Goal: Task Accomplishment & Management: Manage account settings

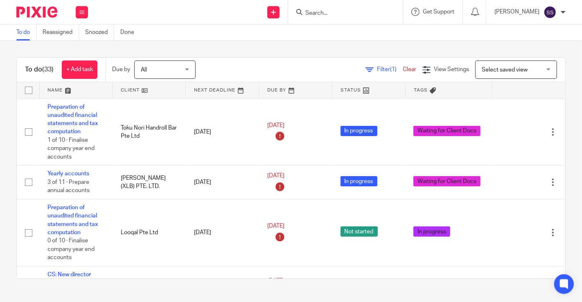
click at [143, 90] on link at bounding box center [148, 90] width 73 height 16
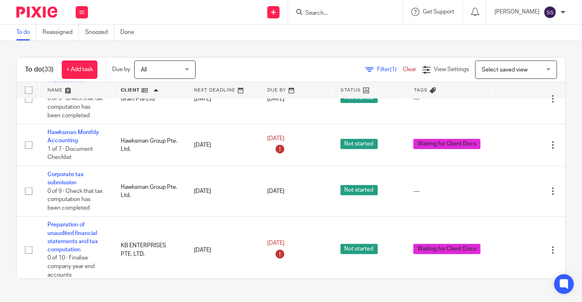
scroll to position [491, 0]
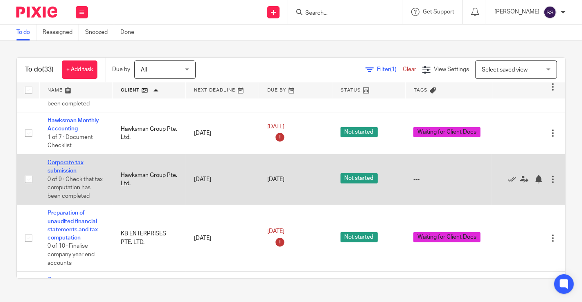
click at [57, 160] on link "Corporate tax submission" at bounding box center [65, 167] width 36 height 14
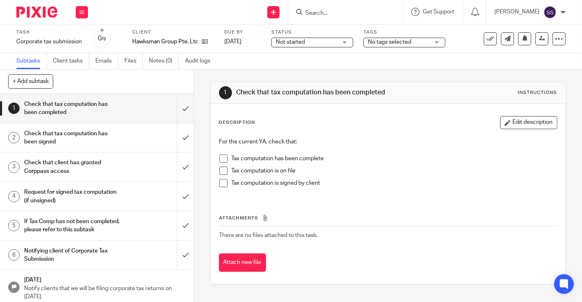
click at [411, 40] on span "No tags selected" at bounding box center [389, 42] width 43 height 6
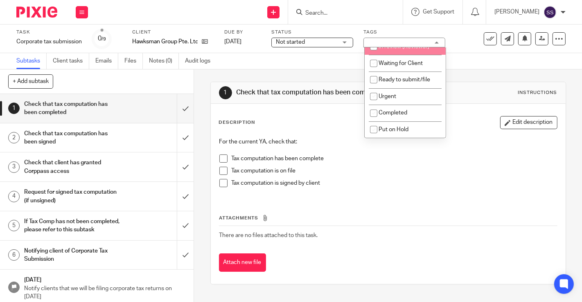
scroll to position [50, 0]
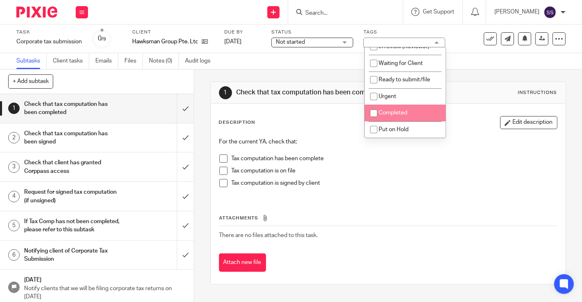
click at [400, 108] on li "Completed" at bounding box center [404, 113] width 81 height 17
checkbox input "true"
click at [220, 157] on span at bounding box center [223, 159] width 8 height 8
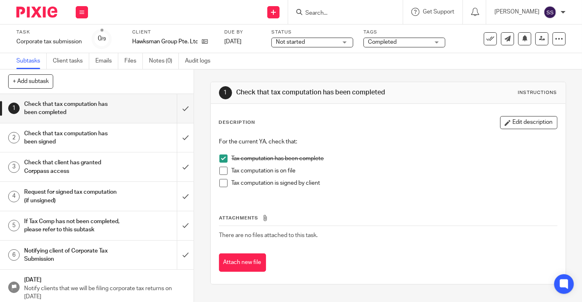
click at [220, 171] on span at bounding box center [223, 171] width 8 height 8
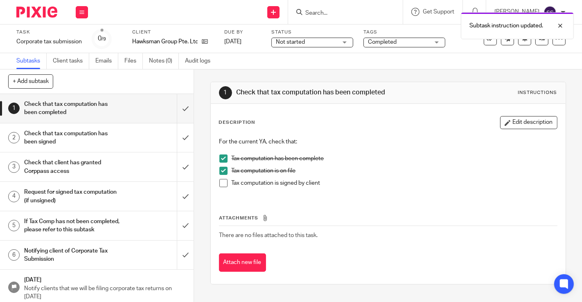
click at [220, 184] on span at bounding box center [223, 183] width 8 height 8
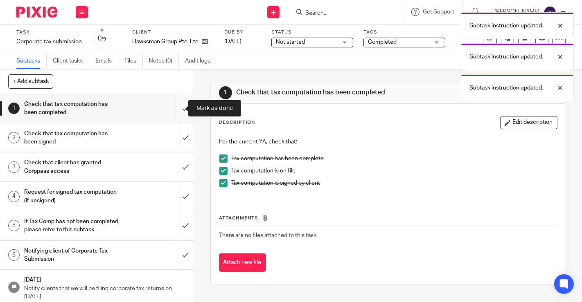
click at [178, 110] on input "submit" at bounding box center [96, 108] width 193 height 29
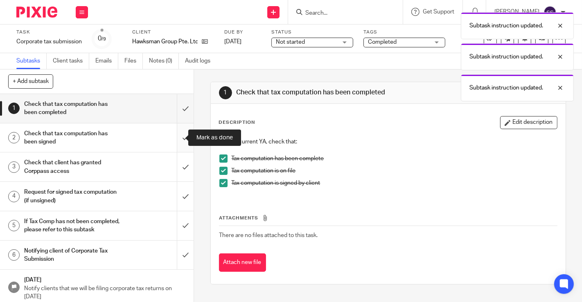
click at [179, 134] on input "submit" at bounding box center [96, 138] width 193 height 29
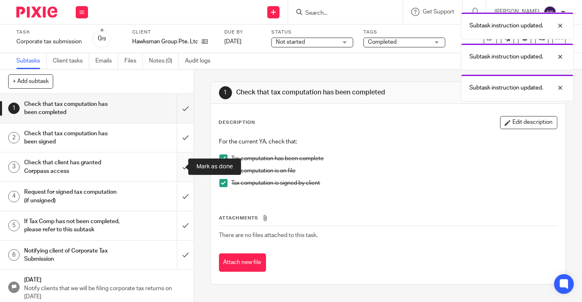
click at [177, 163] on input "submit" at bounding box center [96, 167] width 193 height 29
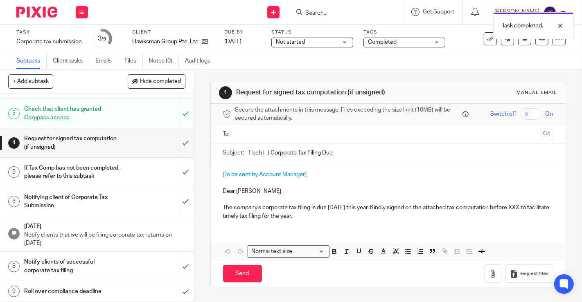
scroll to position [61, 0]
click at [179, 202] on input "submit" at bounding box center [96, 201] width 193 height 29
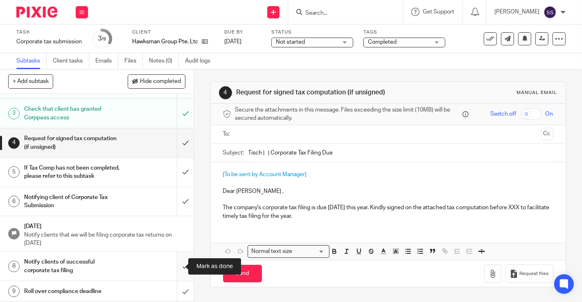
click at [176, 265] on input "submit" at bounding box center [96, 266] width 193 height 29
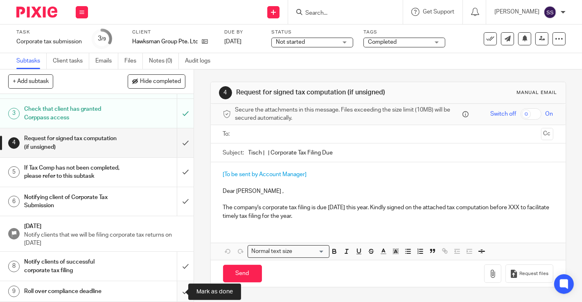
click at [173, 297] on input "submit" at bounding box center [96, 291] width 193 height 20
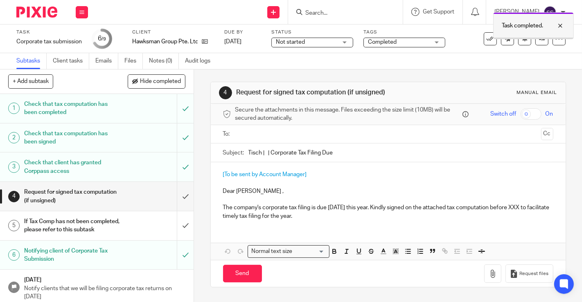
click at [564, 22] on div at bounding box center [554, 26] width 22 height 10
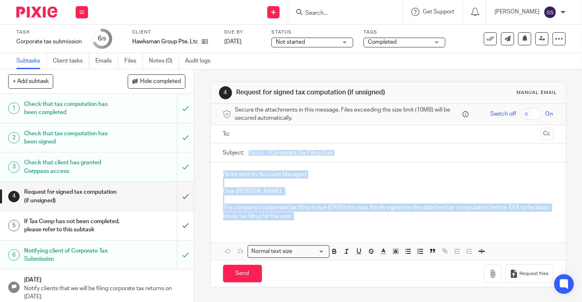
drag, startPoint x: 192, startPoint y: 229, endPoint x: 191, endPoint y: 247, distance: 17.6
click at [194, 246] on div "4 Request for signed tax computation (if unsigned) Manual email Secure the atta…" at bounding box center [388, 186] width 388 height 233
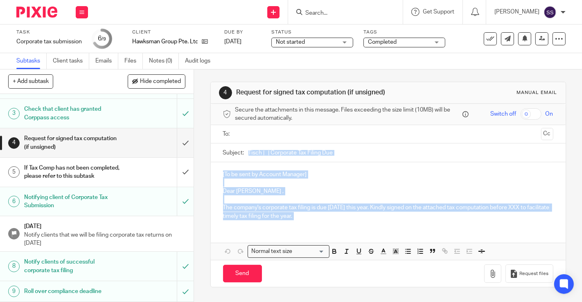
click at [202, 185] on div "4 Request for signed tax computation (if unsigned) Manual email Secure the atta…" at bounding box center [388, 186] width 388 height 233
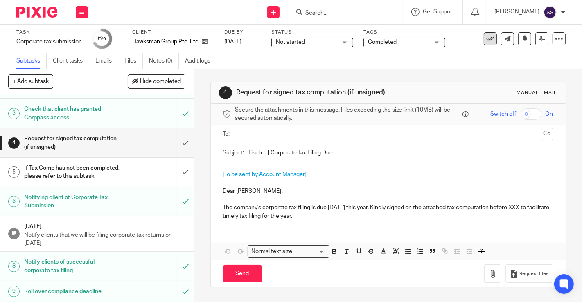
click at [486, 40] on icon at bounding box center [490, 39] width 8 height 8
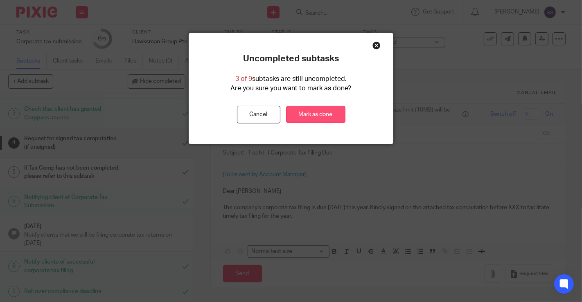
click at [292, 114] on link "Mark as done" at bounding box center [315, 115] width 59 height 18
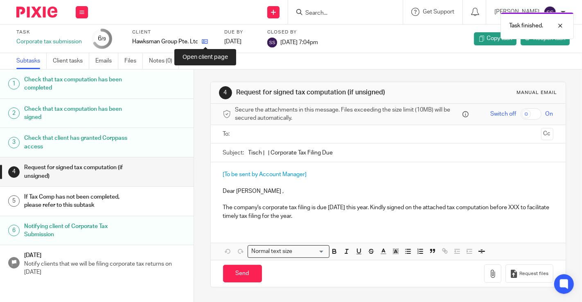
click at [208, 41] on icon at bounding box center [205, 41] width 6 height 6
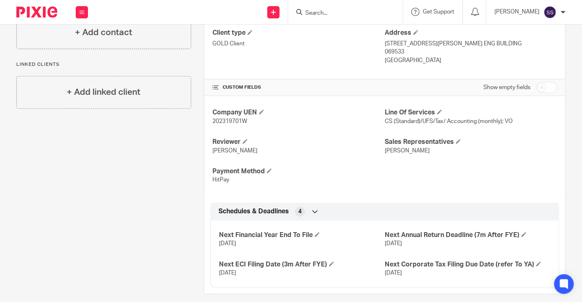
scroll to position [263, 0]
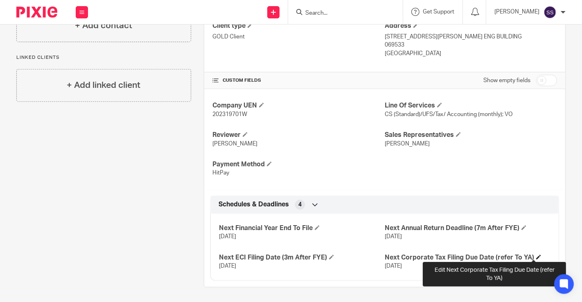
click at [536, 257] on span at bounding box center [538, 257] width 5 height 5
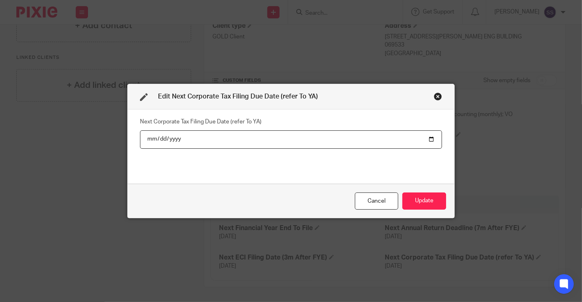
click at [168, 142] on input "[DATE]" at bounding box center [291, 139] width 302 height 18
type input "[DATE]"
click at [311, 183] on div "Next Corporate Tax Filing Due Date (refer To YA) [DATE]" at bounding box center [291, 147] width 326 height 74
click at [412, 198] on button "Update" at bounding box center [424, 202] width 44 height 18
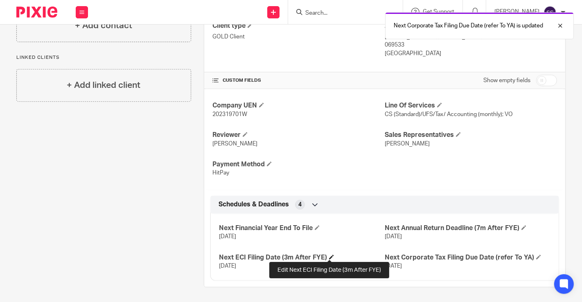
click at [329, 255] on span at bounding box center [331, 257] width 5 height 5
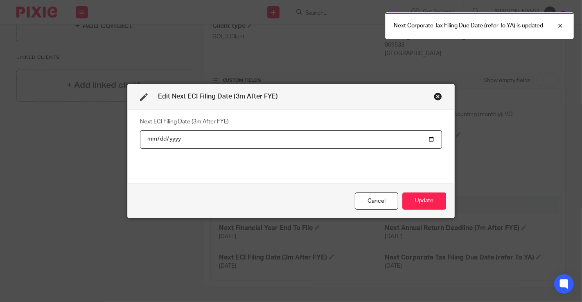
click at [172, 140] on input "[DATE]" at bounding box center [291, 139] width 302 height 18
type input "[DATE]"
click at [224, 179] on div "Next ECI Filing Date (3m After FYE) [DATE]" at bounding box center [291, 147] width 326 height 74
click at [430, 205] on button "Update" at bounding box center [424, 202] width 44 height 18
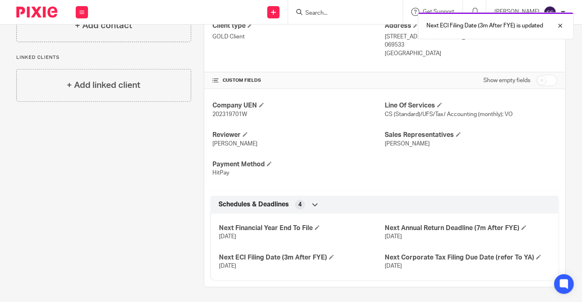
scroll to position [0, 0]
